Goal: Information Seeking & Learning: Learn about a topic

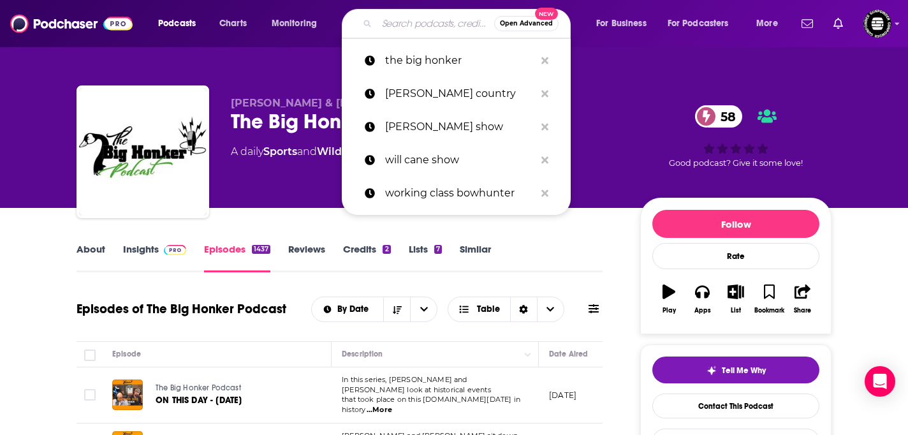
click at [426, 20] on input "Search podcasts, credits, & more..." at bounding box center [435, 23] width 117 height 20
type input "Anchored Outdoors podcast"
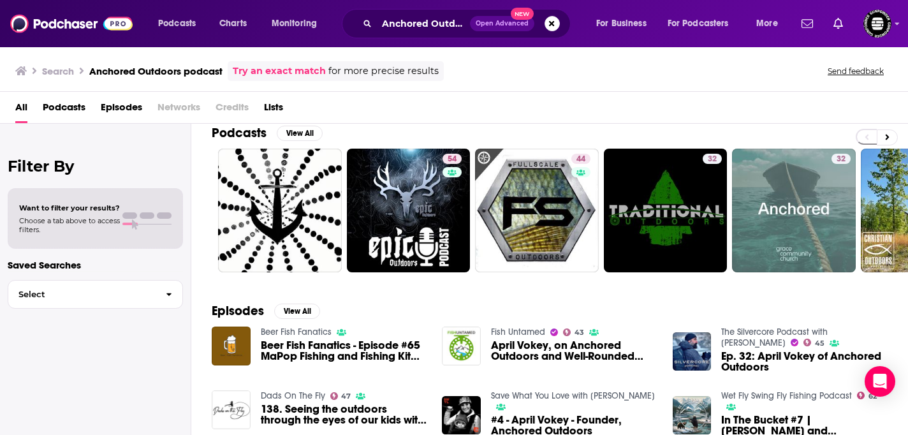
scroll to position [13, 0]
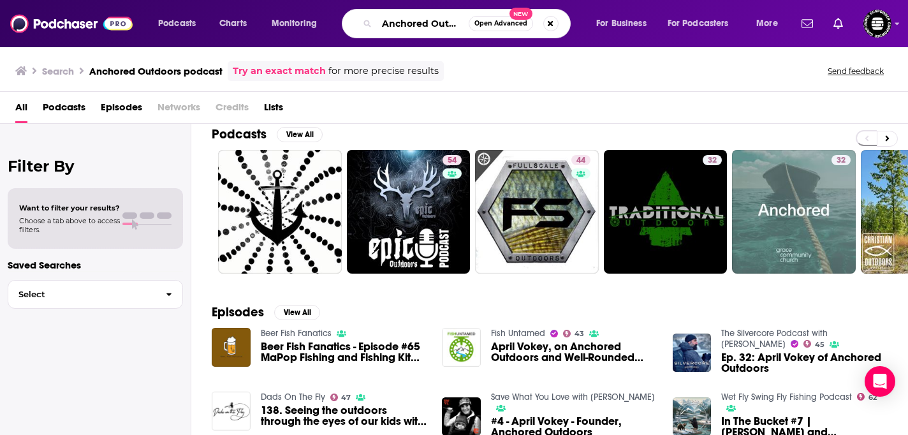
click at [413, 31] on input "Anchored Outdoors podcast" at bounding box center [423, 23] width 92 height 20
click at [455, 32] on input "Anchored Outdoors podcast" at bounding box center [423, 23] width 92 height 20
click at [456, 23] on input "Anchored Outdoors podcast" at bounding box center [423, 23] width 92 height 20
type input "Anchored Outdoors"
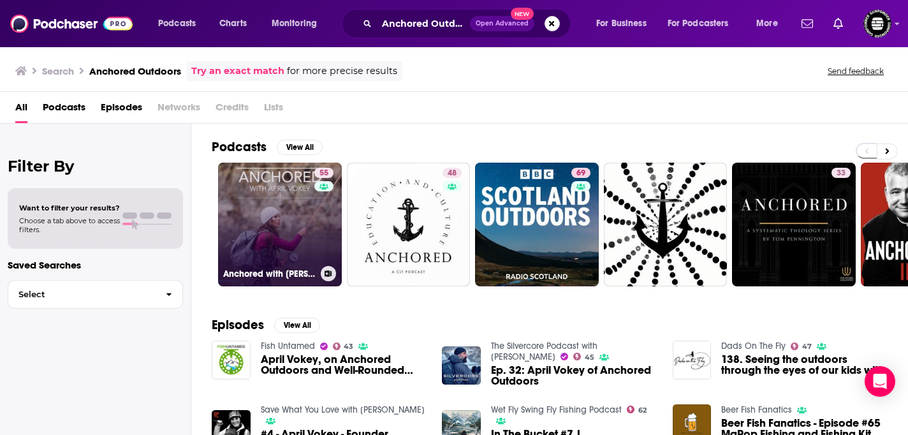
click at [237, 218] on link "55 Anchored with [PERSON_NAME]" at bounding box center [280, 225] width 124 height 124
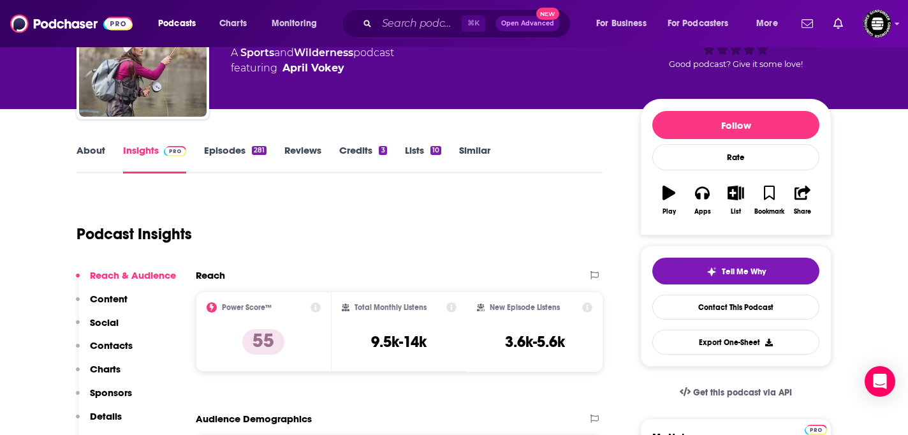
scroll to position [134, 0]
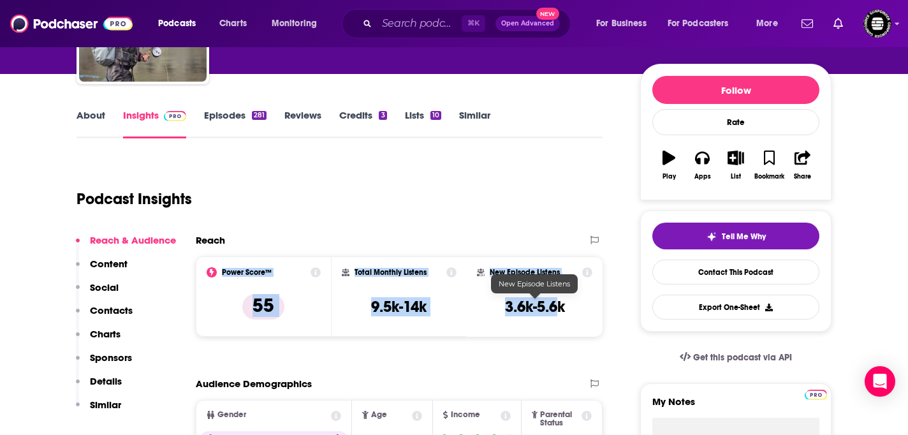
drag, startPoint x: 222, startPoint y: 273, endPoint x: 557, endPoint y: 315, distance: 337.6
click at [557, 315] on div "Power Score™ 55 Total Monthly Listens 9.5k-14k New Episode Listens 3.6k-5.6k" at bounding box center [399, 296] width 407 height 80
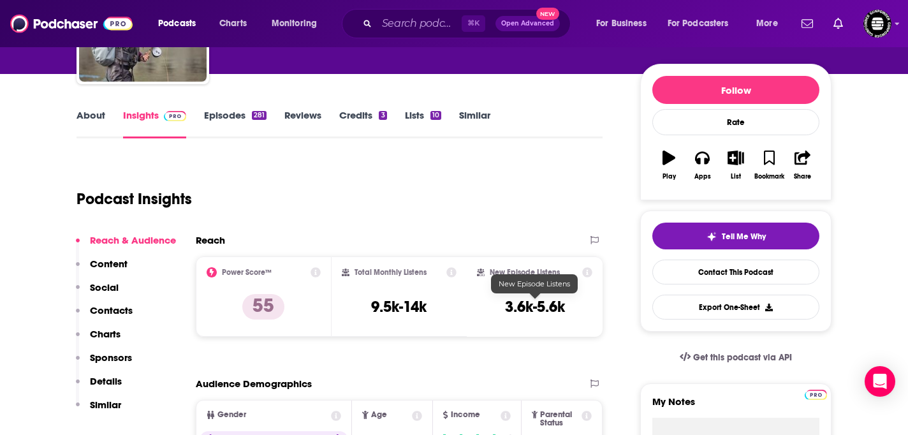
click at [572, 313] on div "New Episode Listens 3.6k-5.6k" at bounding box center [534, 296] width 115 height 59
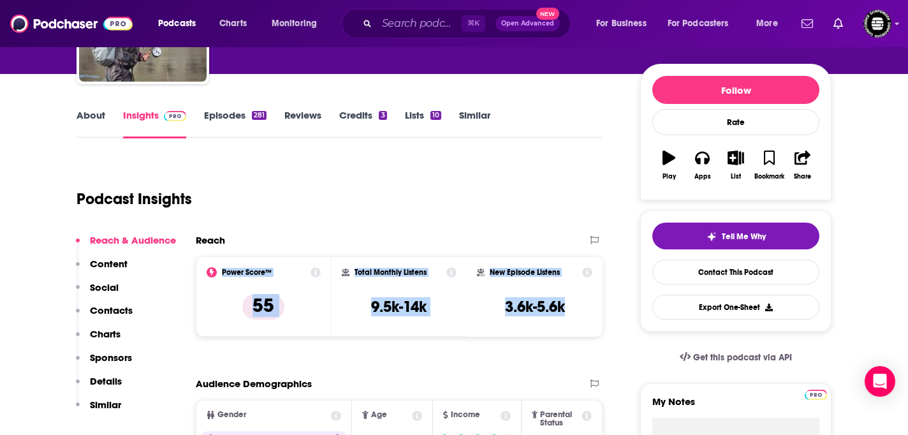
drag, startPoint x: 221, startPoint y: 273, endPoint x: 570, endPoint y: 307, distance: 351.2
click at [570, 307] on div "Power Score™ 55 Total Monthly Listens 9.5k-14k New Episode Listens 3.6k-5.6k" at bounding box center [399, 296] width 407 height 80
copy div "Power Score™ 55 Total Monthly Listens 9.5k-14k New Episode Listens 3.6k-5.6k"
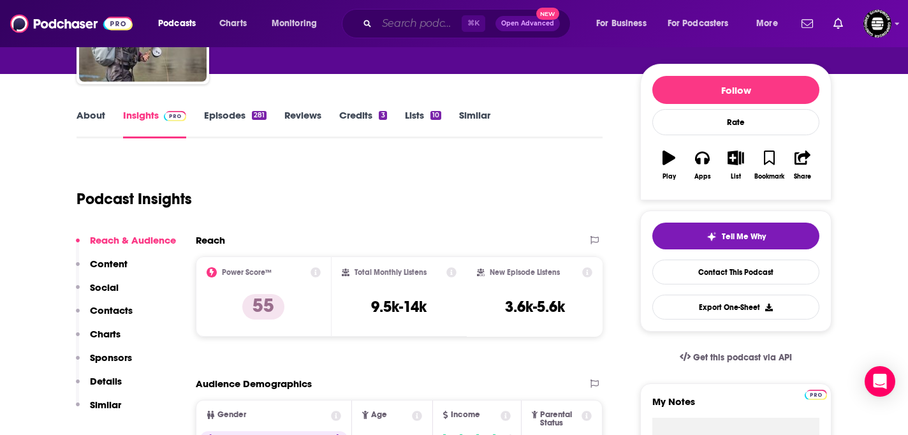
click at [420, 29] on input "Search podcasts, credits, & more..." at bounding box center [419, 23] width 85 height 20
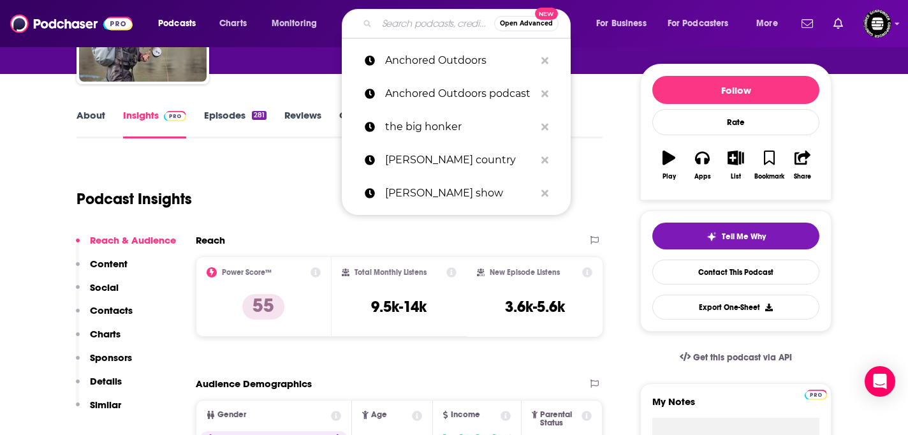
paste input "District of Conservation"
type input "District of Conservation"
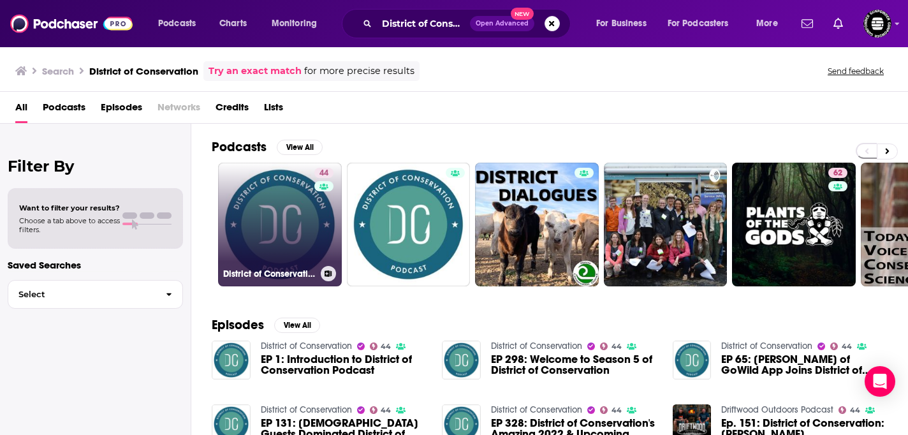
click at [245, 222] on link "44 District of Conservation" at bounding box center [280, 225] width 124 height 124
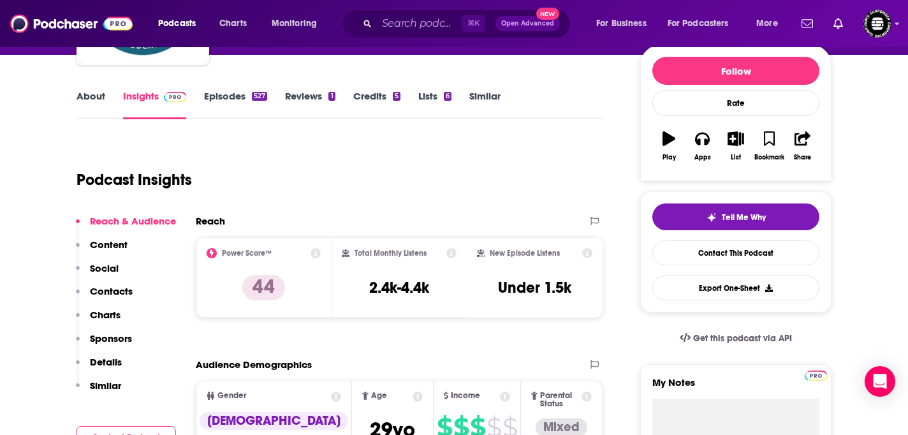
scroll to position [156, 0]
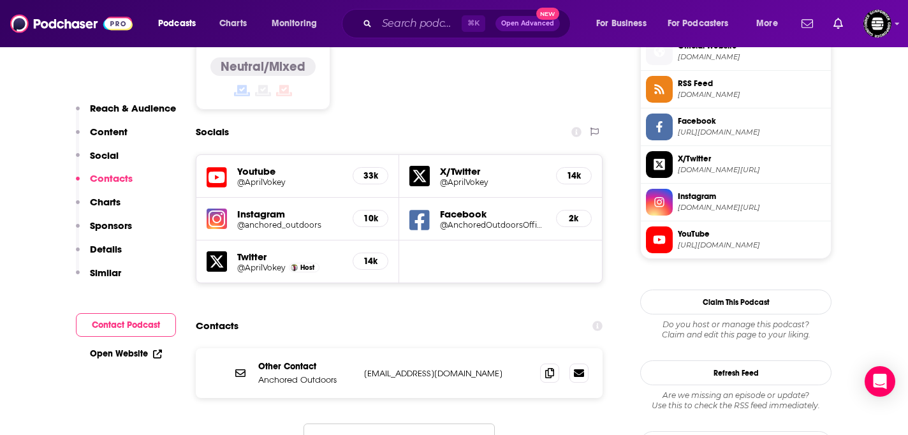
scroll to position [1049, 0]
click at [554, 364] on span at bounding box center [549, 373] width 19 height 19
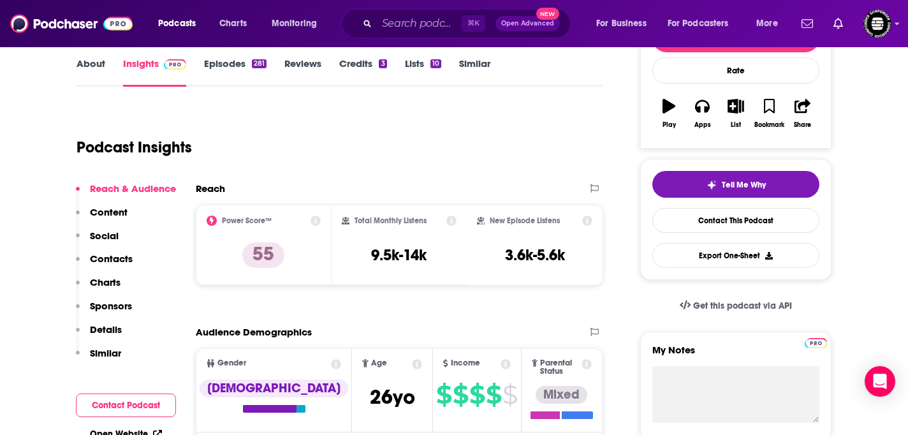
scroll to position [0, 0]
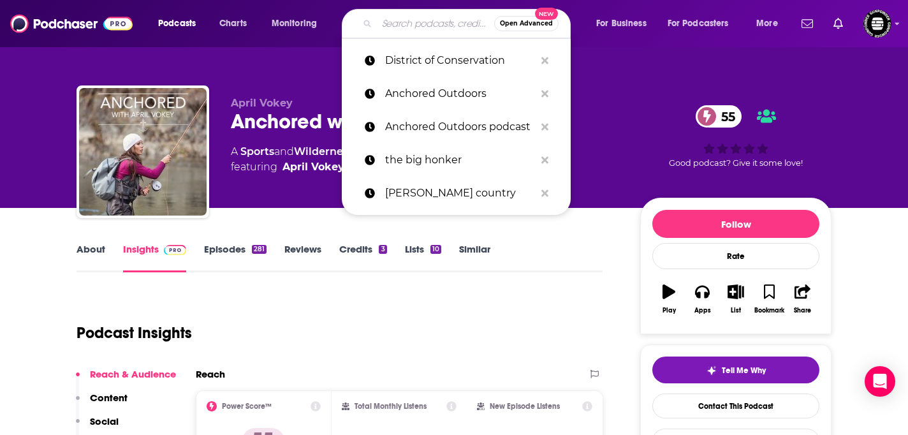
click at [409, 17] on input "Search podcasts, credits, & more..." at bounding box center [435, 23] width 117 height 20
click at [404, 57] on p "District of Conservation" at bounding box center [460, 60] width 150 height 33
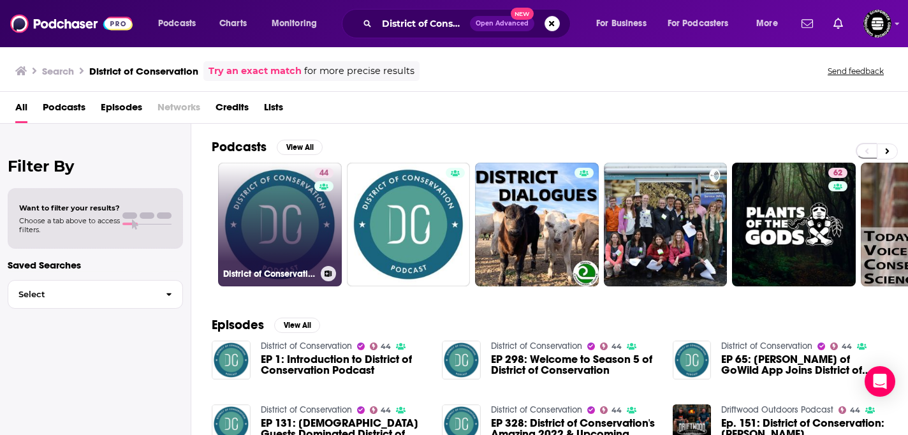
click at [285, 263] on link "44 District of Conservation" at bounding box center [280, 225] width 124 height 124
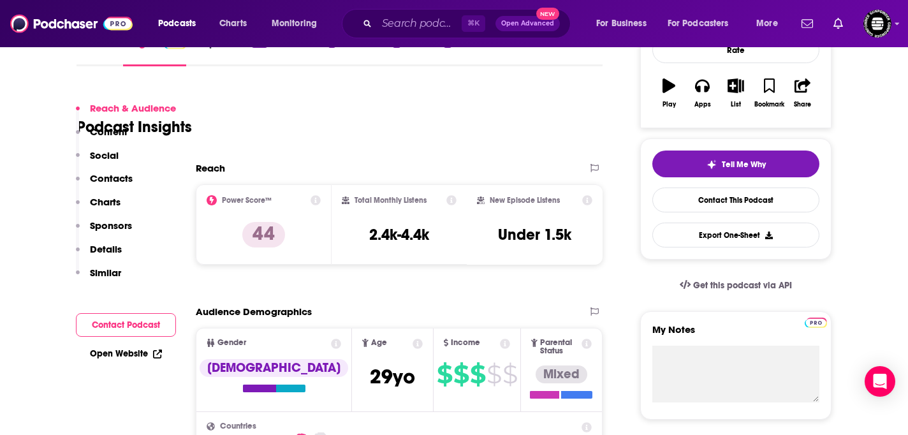
scroll to position [259, 0]
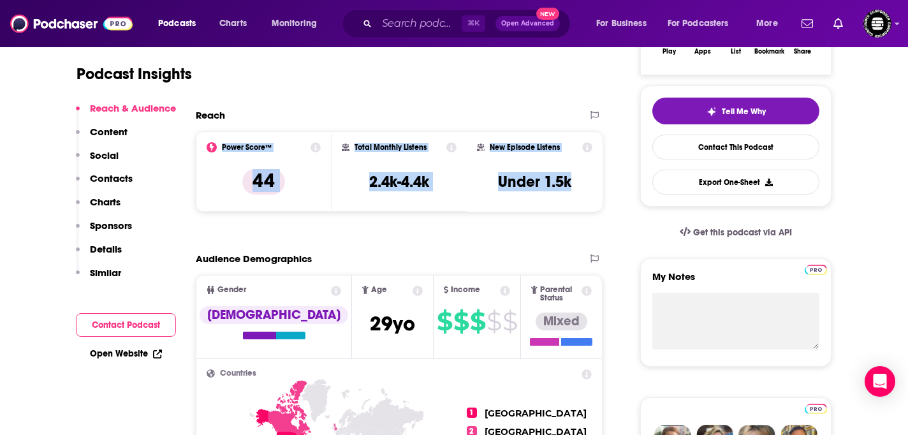
drag, startPoint x: 221, startPoint y: 149, endPoint x: 574, endPoint y: 199, distance: 356.3
click at [574, 199] on div "Power Score™ 44 Total Monthly Listens 2.4k-4.4k New Episode Listens Under 1.5k" at bounding box center [399, 171] width 407 height 80
copy div "Power Score™ 44 Total Monthly Listens 2.4k-4.4k New Episode Listens Under 1.5k"
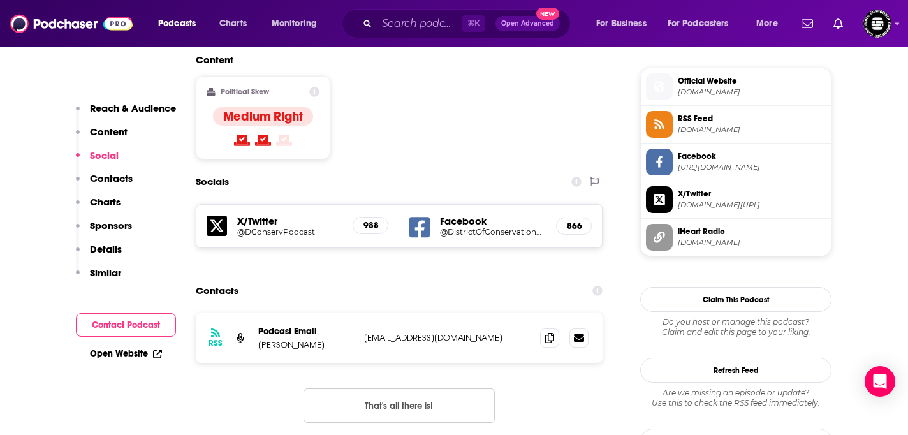
scroll to position [1016, 0]
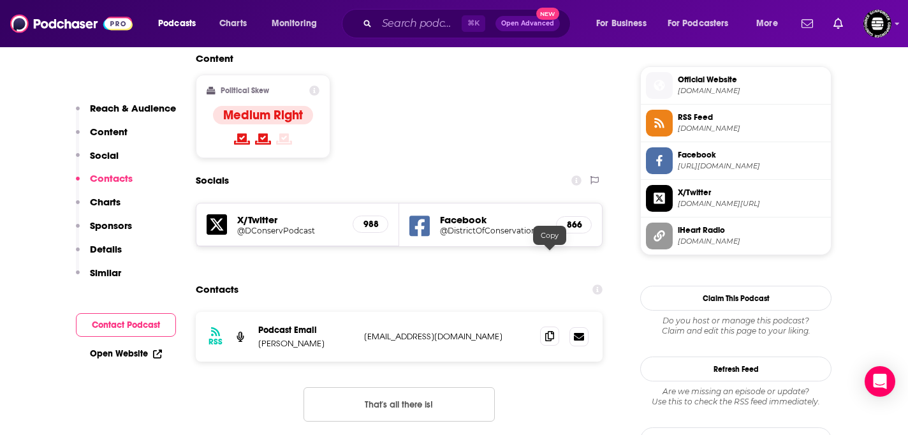
click at [549, 331] on icon at bounding box center [549, 336] width 9 height 10
